Goal: Check status: Check status

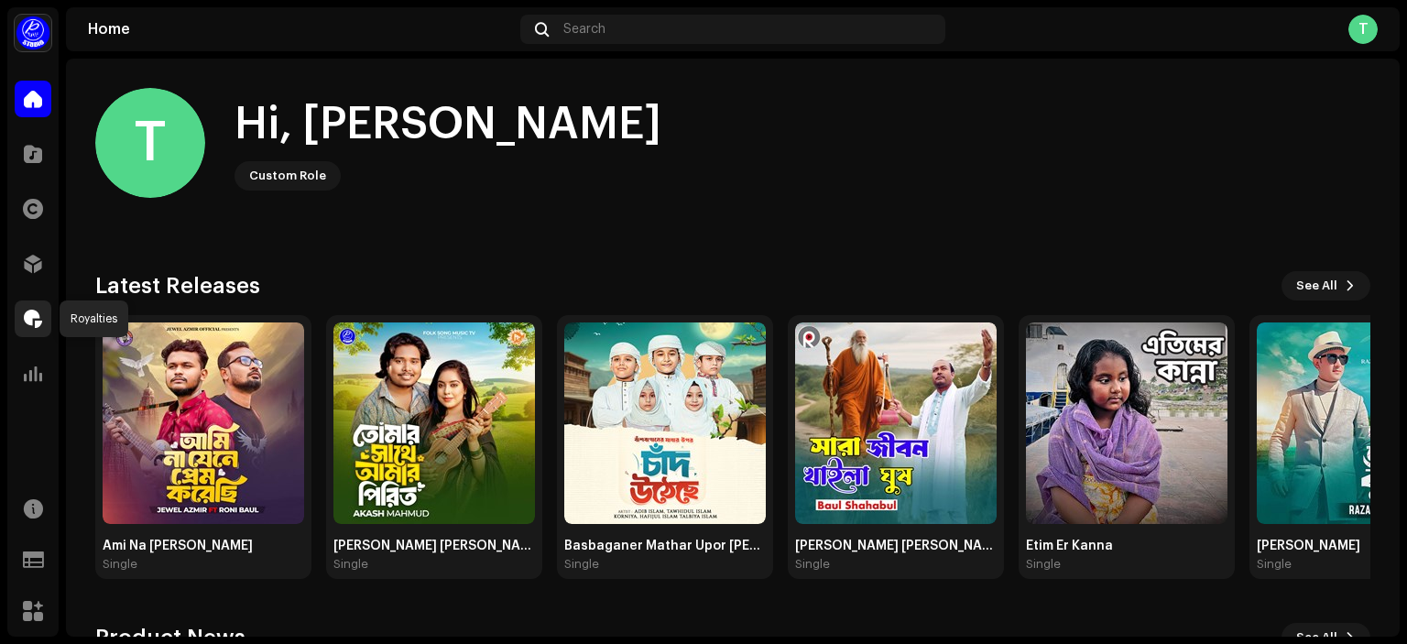
click at [42, 328] on div at bounding box center [33, 318] width 37 height 37
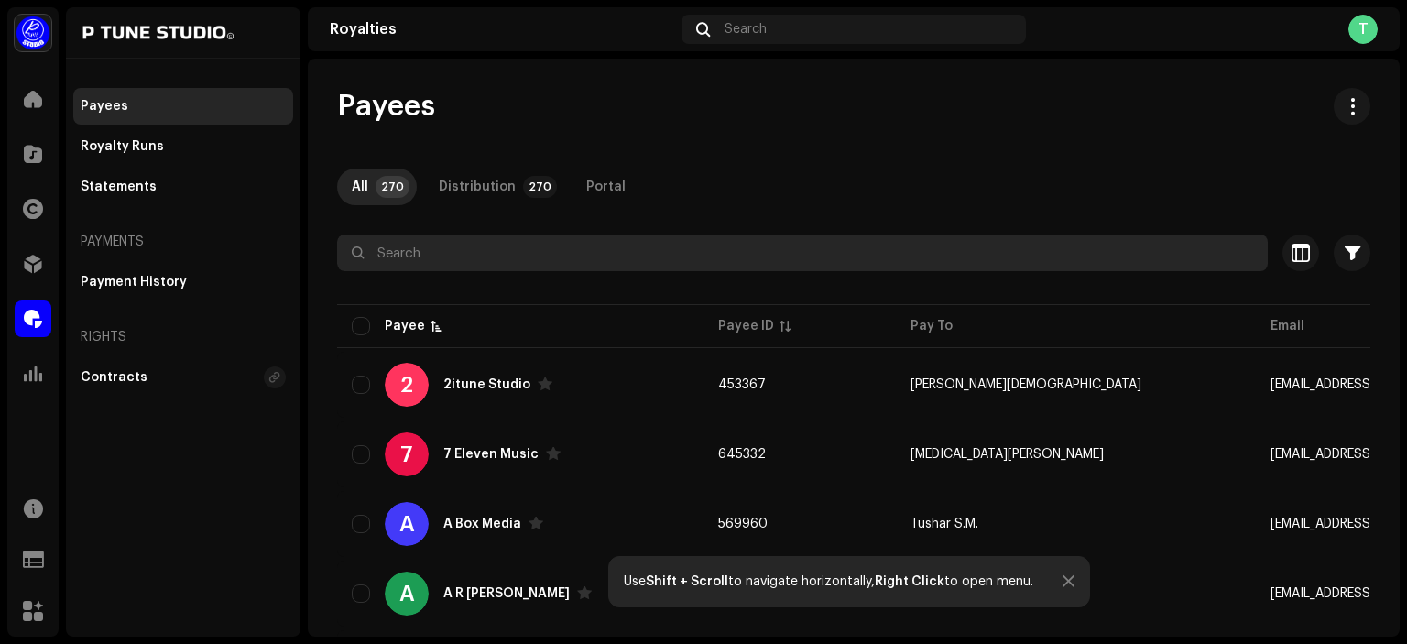
click at [521, 251] on input "text" at bounding box center [802, 252] width 931 height 37
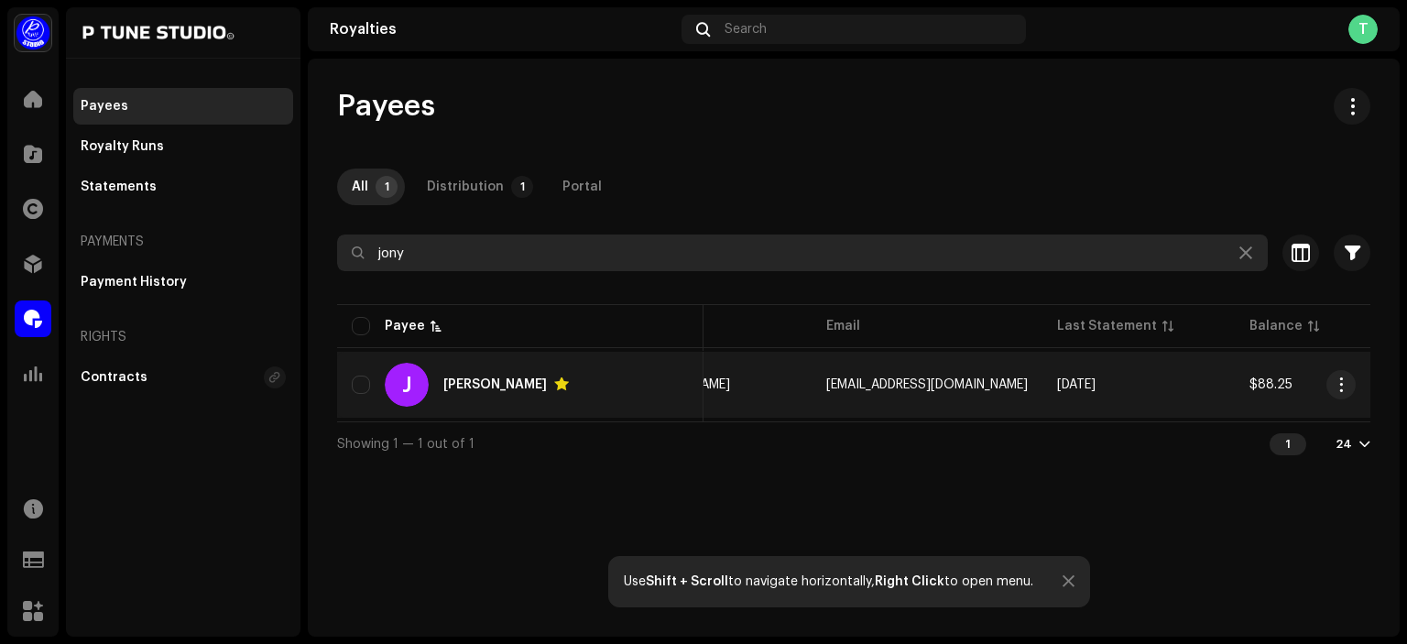
scroll to position [0, 278]
type input "jony"
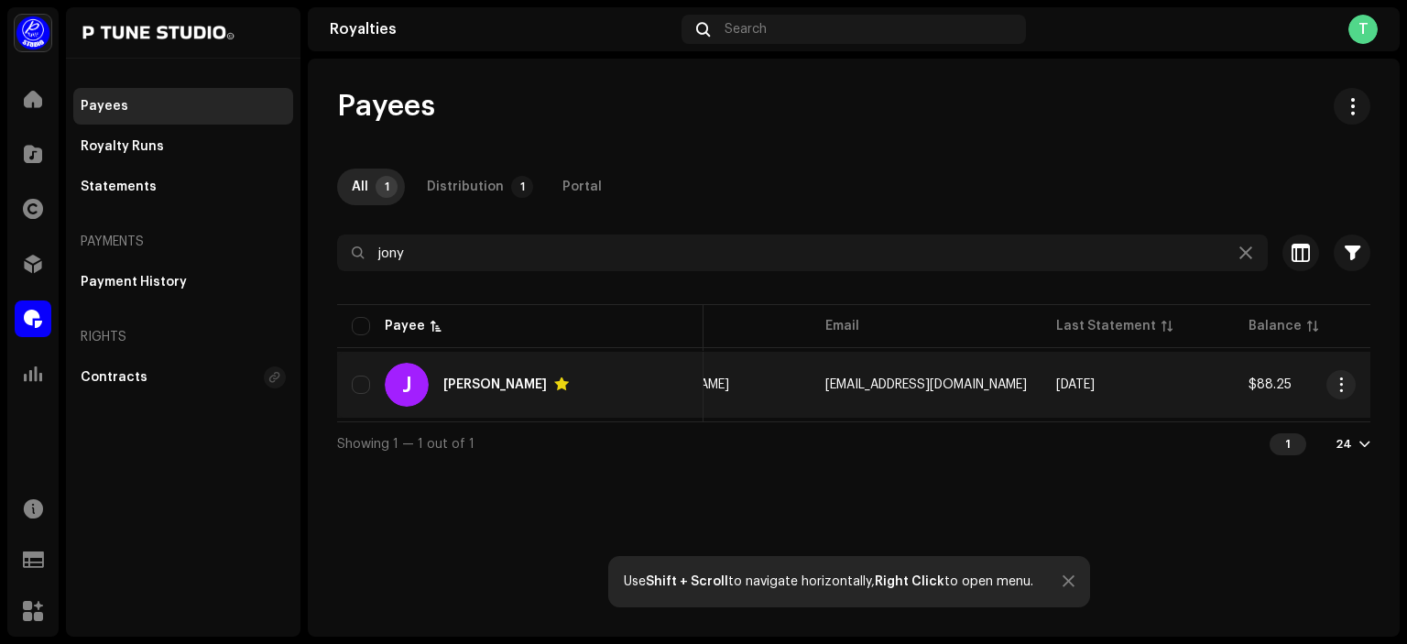
click at [777, 383] on td "[PERSON_NAME]" at bounding box center [714, 385] width 192 height 66
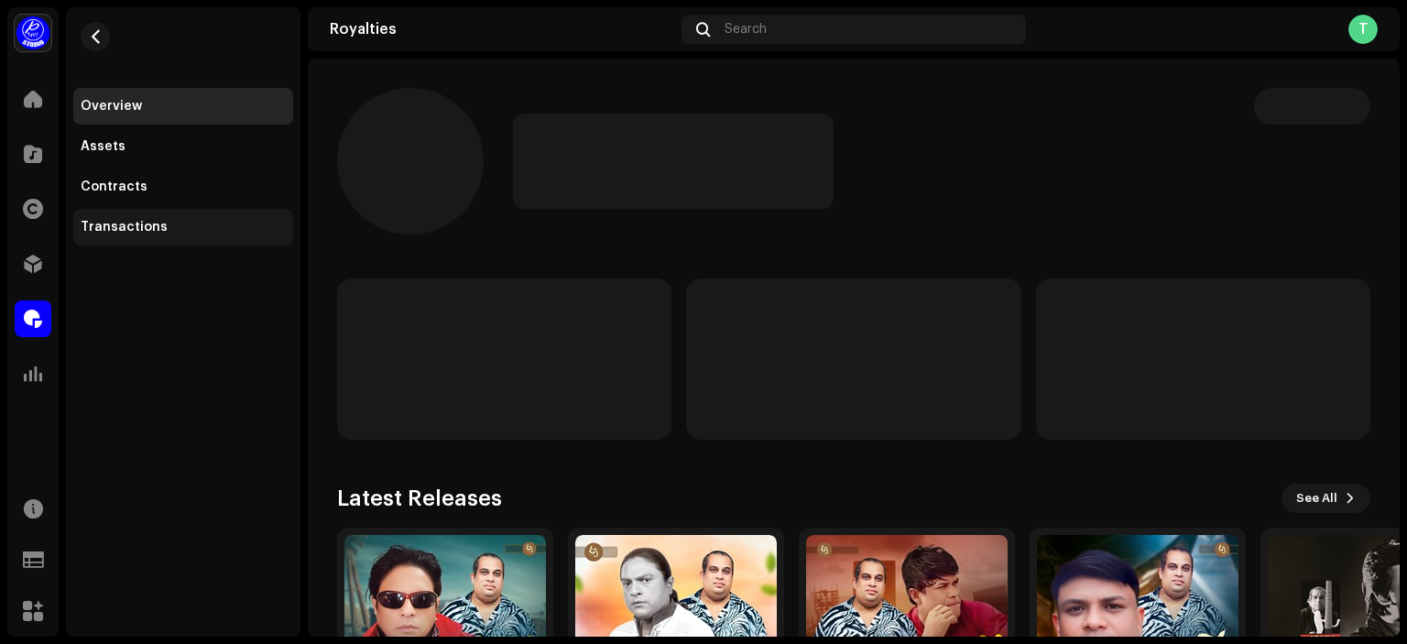
click at [155, 223] on div "Transactions" at bounding box center [124, 227] width 87 height 15
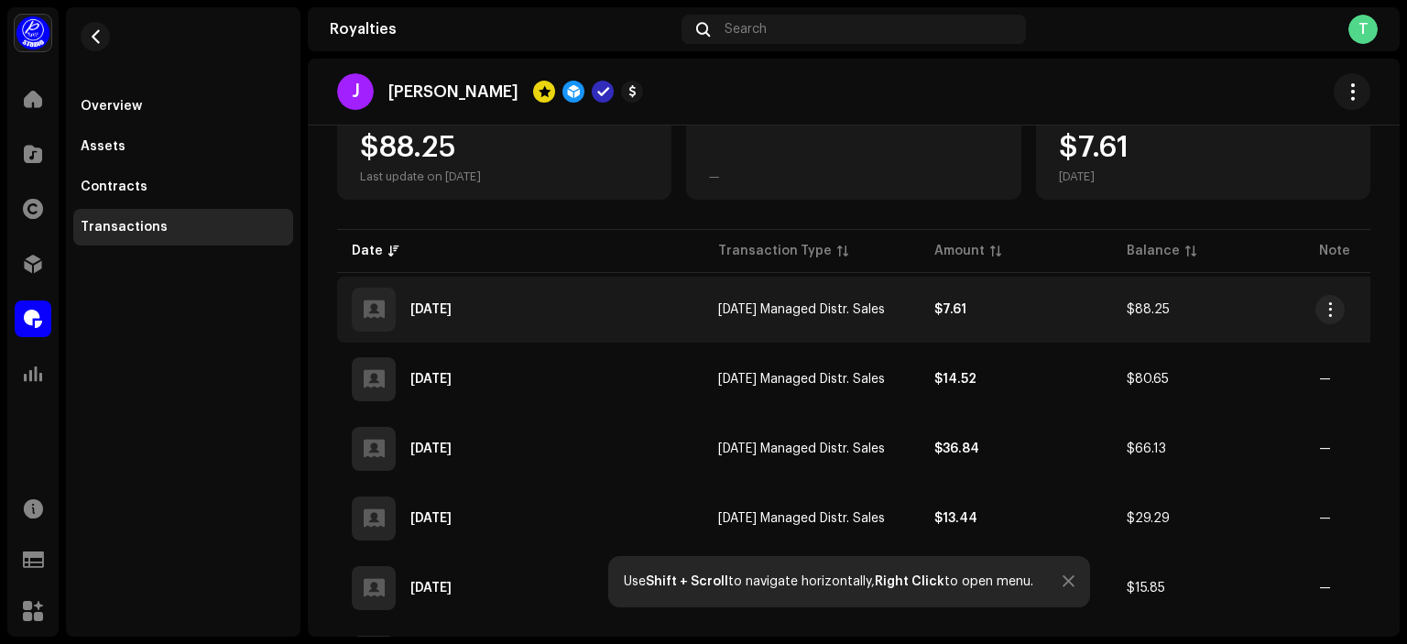
scroll to position [225, 0]
